Goal: Find specific page/section: Find specific page/section

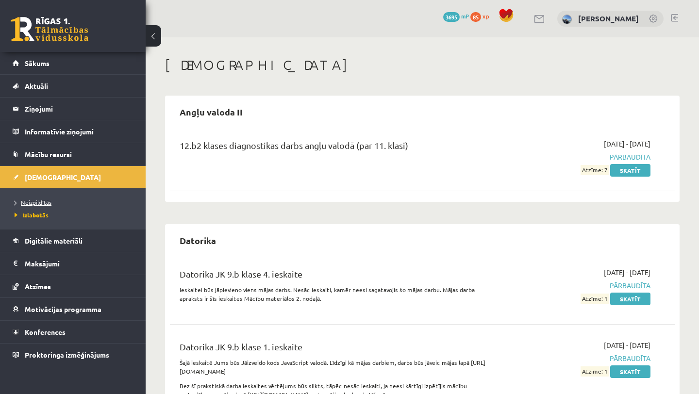
click at [40, 203] on span "Neizpildītās" at bounding box center [33, 203] width 37 height 8
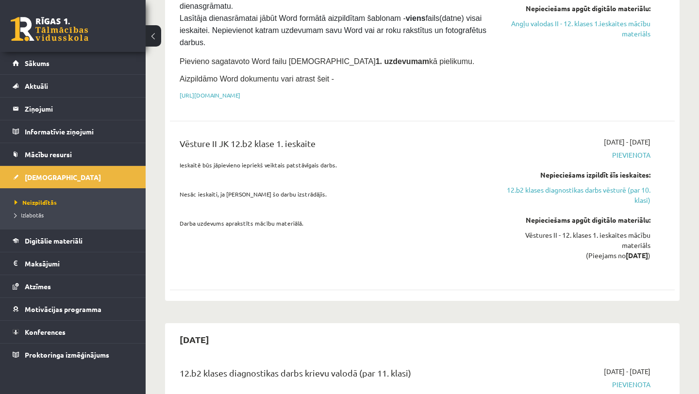
scroll to position [423, 0]
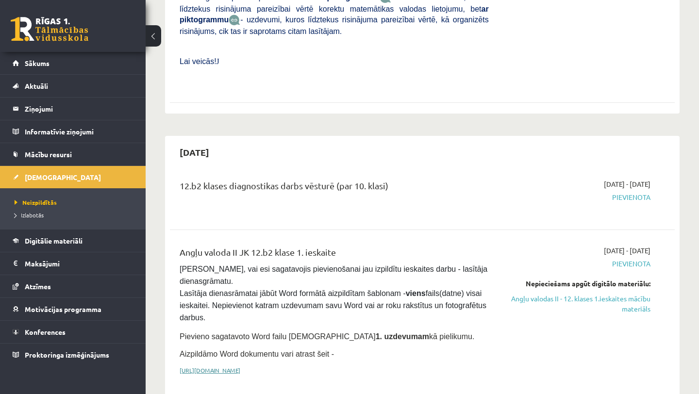
click at [240, 367] on link "[URL][DOMAIN_NAME]" at bounding box center [210, 371] width 61 height 8
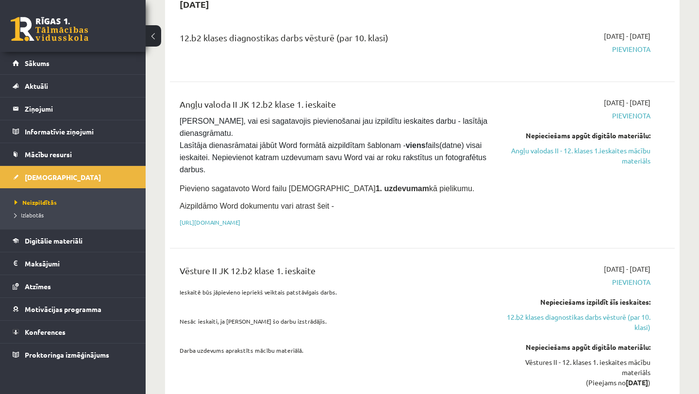
scroll to position [577, 0]
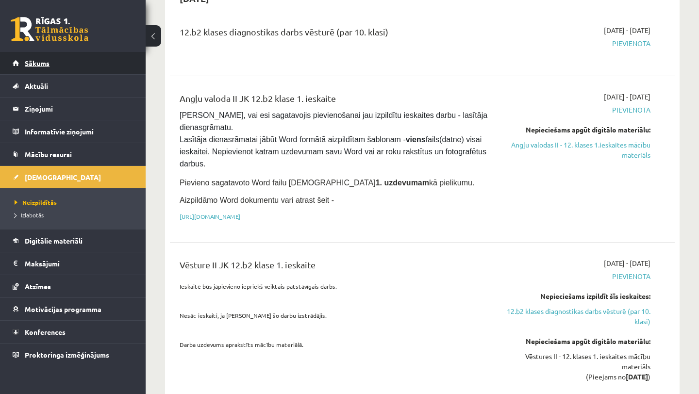
click at [61, 64] on link "Sākums" at bounding box center [73, 63] width 121 height 22
